Goal: Transaction & Acquisition: Download file/media

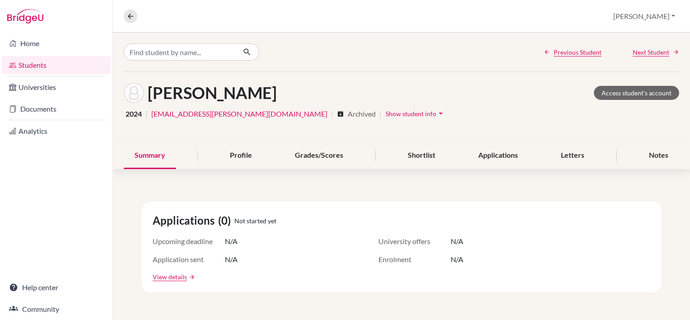
click at [43, 63] on link "Students" at bounding box center [56, 65] width 109 height 18
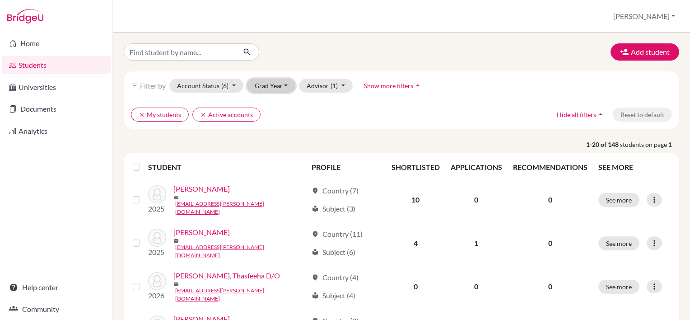
click at [283, 84] on button "Grad Year" at bounding box center [271, 86] width 49 height 14
click at [269, 117] on span "2026" at bounding box center [266, 119] width 16 height 11
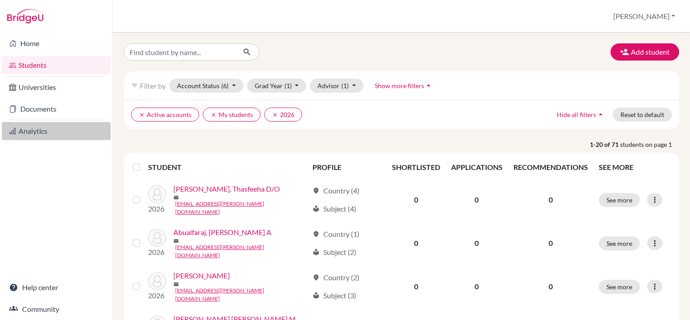
click at [38, 122] on link "Analytics" at bounding box center [56, 131] width 109 height 18
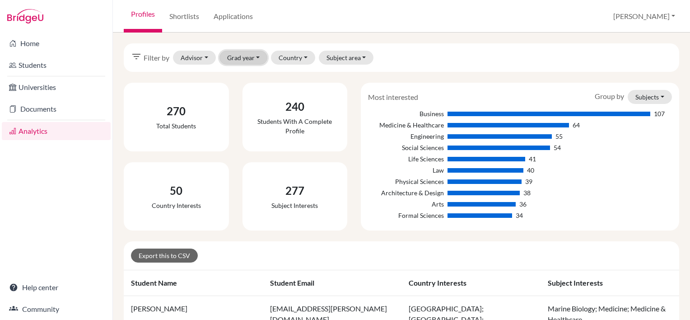
click at [251, 55] on button "Grad year" at bounding box center [243, 58] width 48 height 14
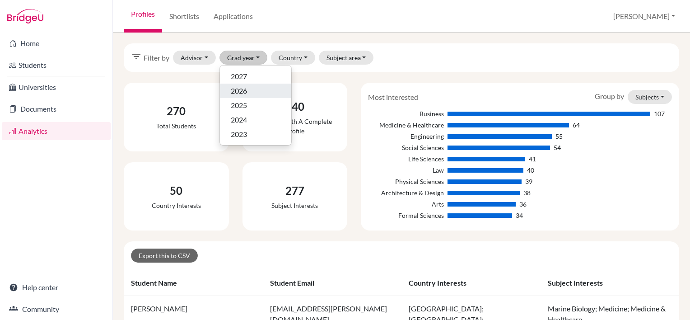
click at [242, 87] on span "2026" at bounding box center [239, 90] width 16 height 11
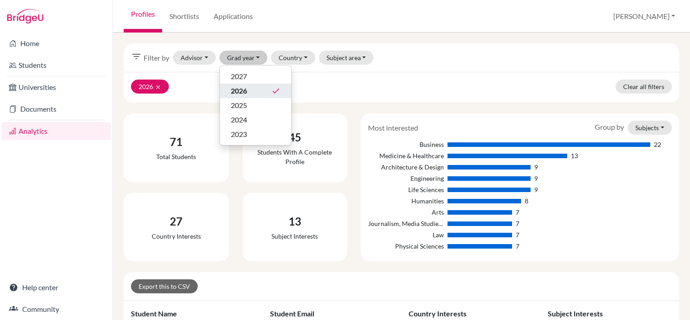
click at [350, 256] on div "13 Subject interests" at bounding box center [295, 227] width 119 height 69
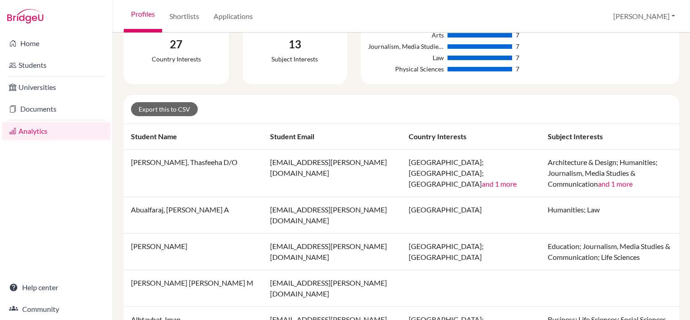
scroll to position [177, 0]
click at [179, 106] on link "Export this to CSV" at bounding box center [164, 109] width 67 height 14
click at [179, 106] on div "Exporting…" at bounding box center [401, 109] width 541 height 14
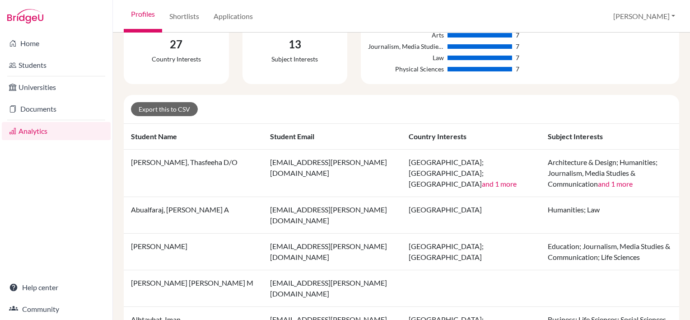
click at [658, 51] on div "Business 22 Medicine & Healthcare 13 Architecture & Design 9 Engineering 9 Life…" at bounding box center [520, 19] width 304 height 113
